Goal: Check status: Check status

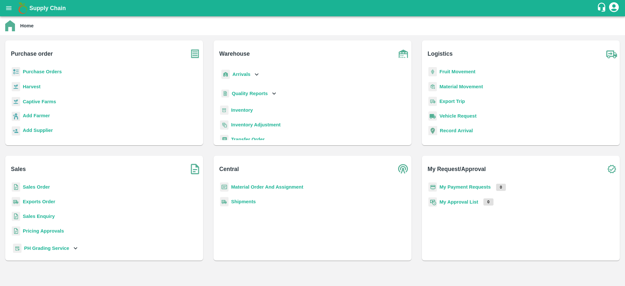
click at [52, 72] on b "Purchase Orders" at bounding box center [42, 71] width 39 height 5
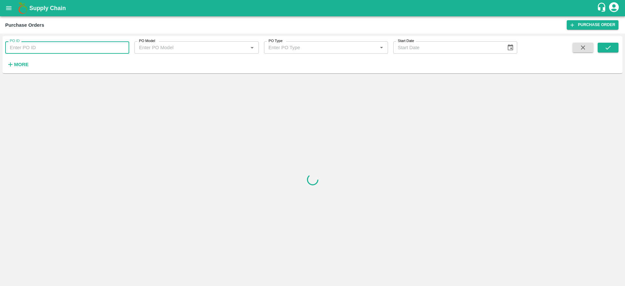
paste input "163344"
click at [55, 45] on input "PO ID" at bounding box center [67, 47] width 124 height 12
click at [608, 45] on icon "submit" at bounding box center [607, 47] width 7 height 7
click at [94, 50] on input "163344" at bounding box center [67, 47] width 124 height 12
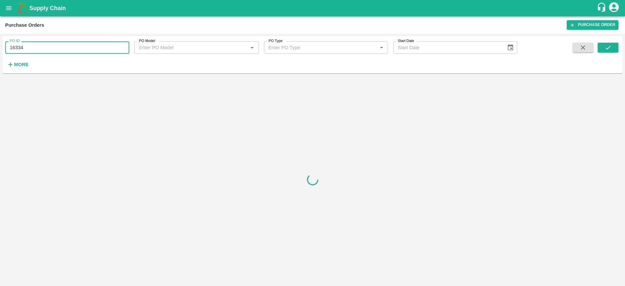
type input "163344"
click at [608, 47] on icon "submit" at bounding box center [607, 47] width 7 height 7
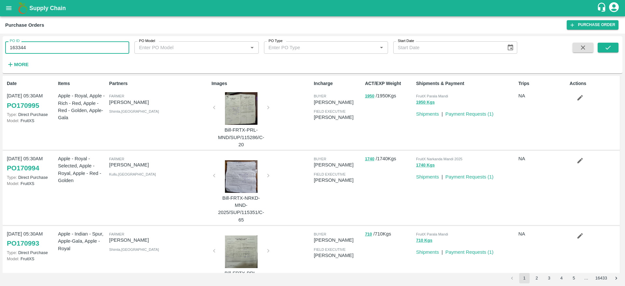
click at [56, 44] on input "163344" at bounding box center [67, 47] width 124 height 12
click at [609, 48] on icon "submit" at bounding box center [607, 47] width 7 height 7
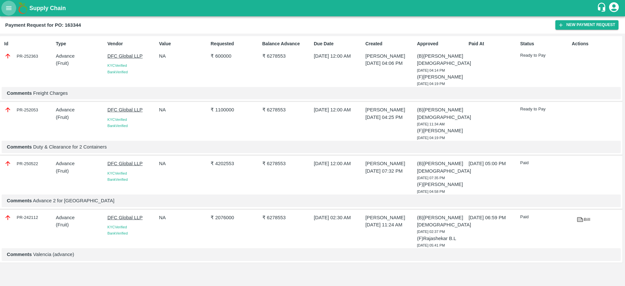
click at [6, 6] on icon "open drawer" at bounding box center [9, 8] width 6 height 4
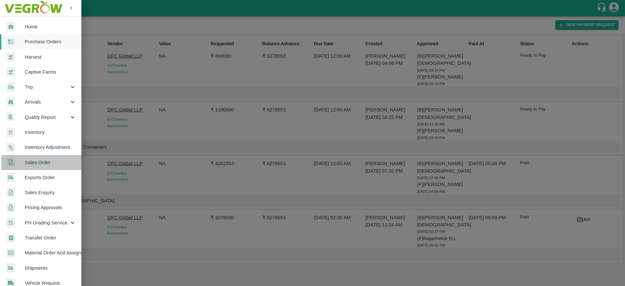
click at [46, 164] on span "Sales Order" at bounding box center [50, 162] width 51 height 7
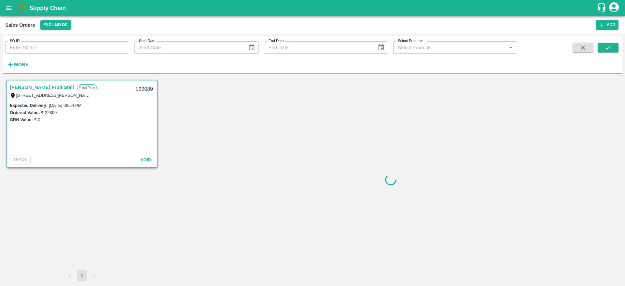
paste input "599956"
click at [42, 46] on input "599956" at bounding box center [67, 47] width 124 height 12
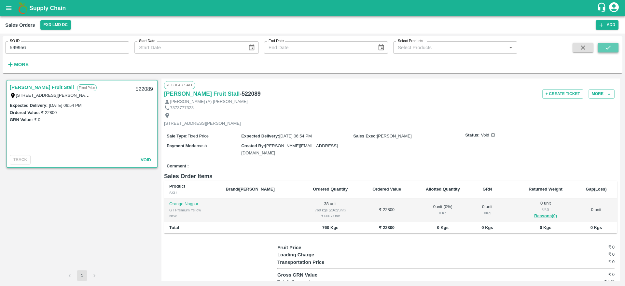
click at [607, 47] on icon "submit" at bounding box center [607, 47] width 7 height 7
click at [97, 44] on input "599956" at bounding box center [67, 47] width 124 height 12
click at [609, 49] on icon "submit" at bounding box center [607, 47] width 7 height 7
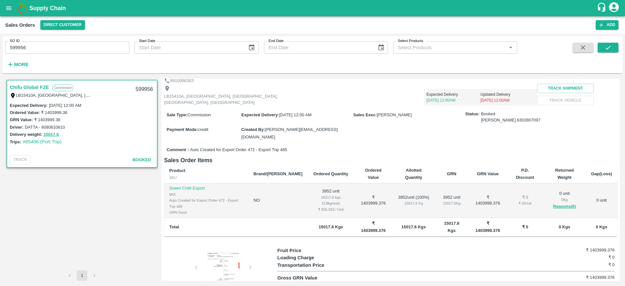
scroll to position [26, 0]
click at [440, 201] on div "15017.6 Kg" at bounding box center [451, 204] width 23 height 6
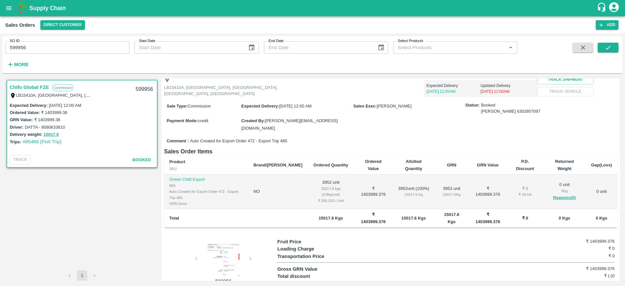
click at [72, 43] on div "SO ID 599956 SO ID" at bounding box center [64, 45] width 129 height 18
click at [72, 43] on input "599956" at bounding box center [67, 47] width 124 height 12
paste input "text"
click at [72, 43] on input "599956" at bounding box center [67, 47] width 124 height 12
type input "599999"
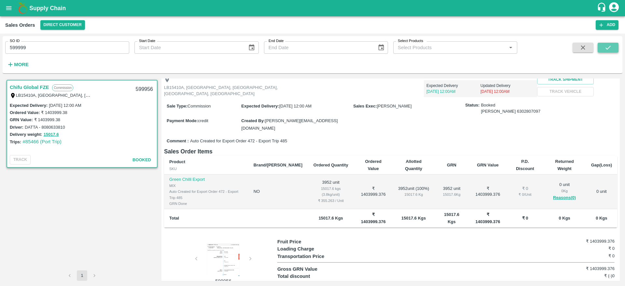
click at [610, 43] on button "submit" at bounding box center [607, 48] width 21 height 10
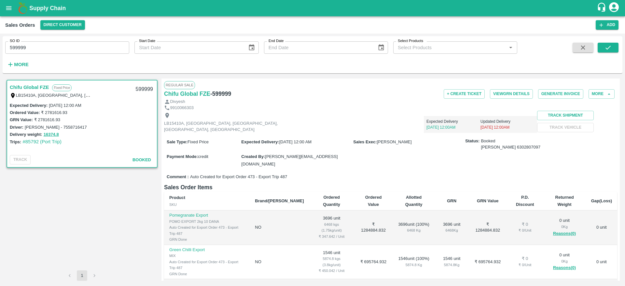
scroll to position [92, 0]
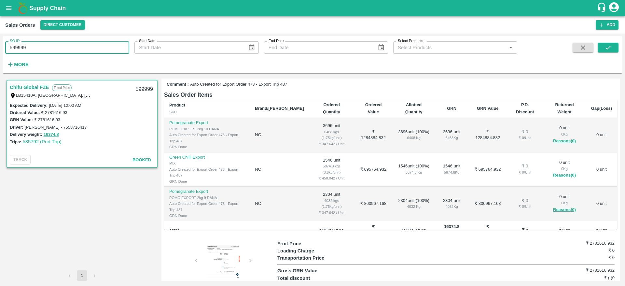
click at [68, 42] on input "599999" at bounding box center [67, 47] width 124 height 12
click at [70, 46] on input "599999" at bounding box center [67, 47] width 124 height 12
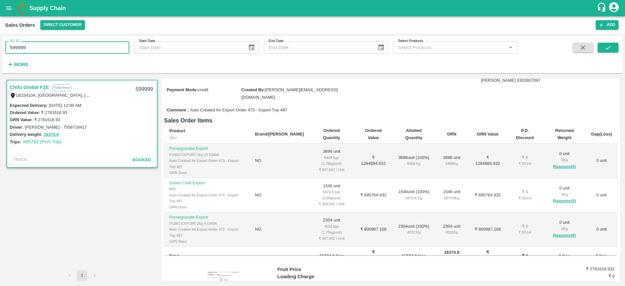
scroll to position [67, 0]
